Goal: Navigation & Orientation: Find specific page/section

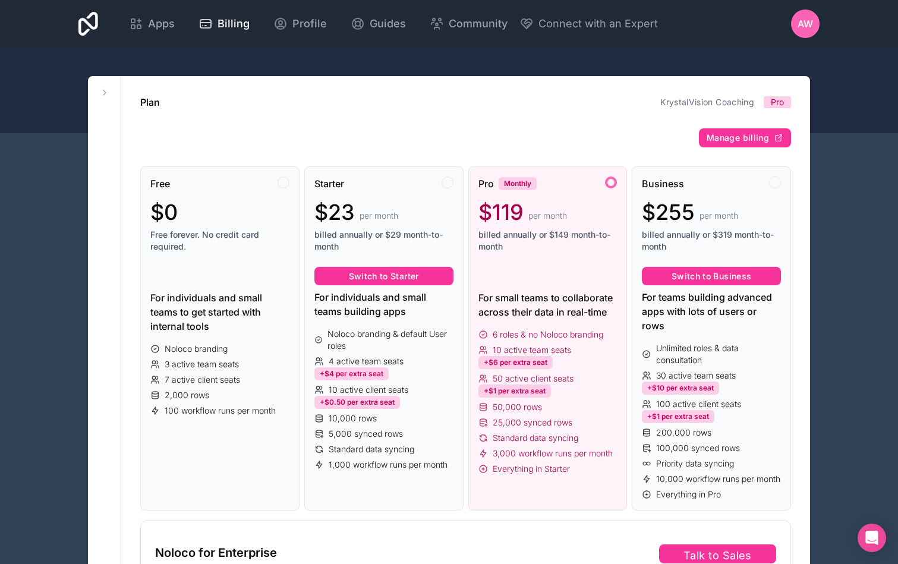
click at [805, 27] on span "AW" at bounding box center [804, 24] width 15 height 14
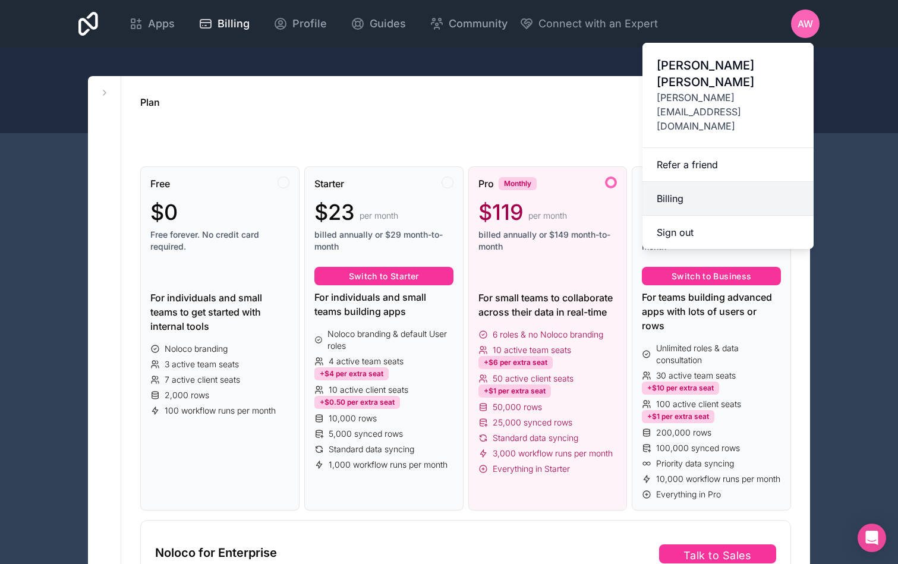
click at [676, 182] on link "Billing" at bounding box center [727, 199] width 171 height 34
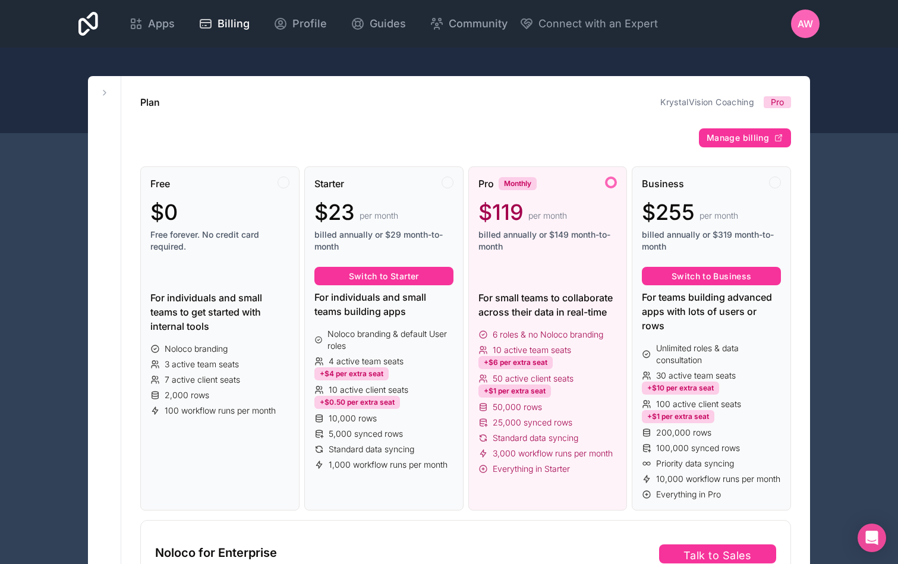
click at [742, 129] on button "Manage billing" at bounding box center [745, 137] width 92 height 19
click at [154, 26] on span "Apps" at bounding box center [161, 23] width 27 height 17
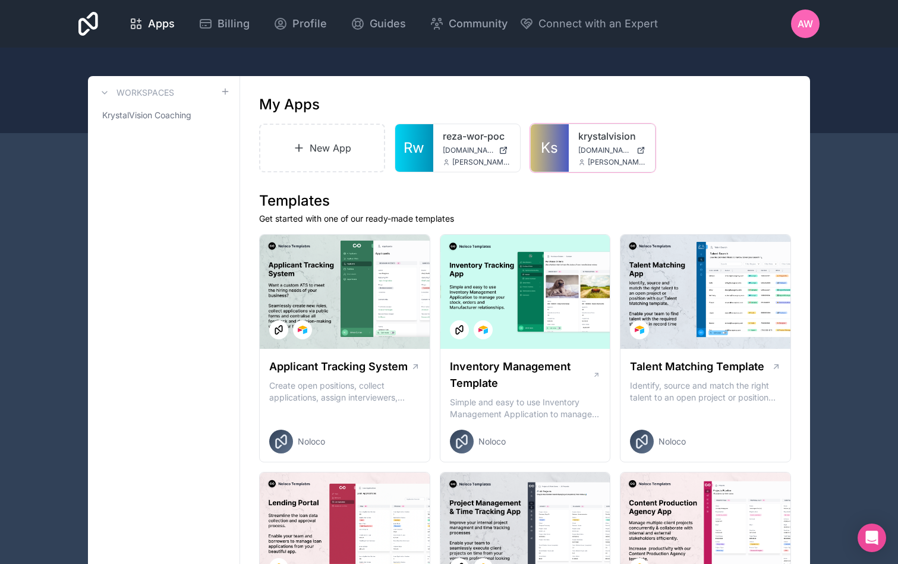
click at [571, 145] on div "krystalvision my.krystalvision.coach alan@krystalvision.coach" at bounding box center [612, 148] width 87 height 48
click at [596, 138] on link "krystalvision" at bounding box center [612, 136] width 68 height 14
